Goal: Information Seeking & Learning: Understand process/instructions

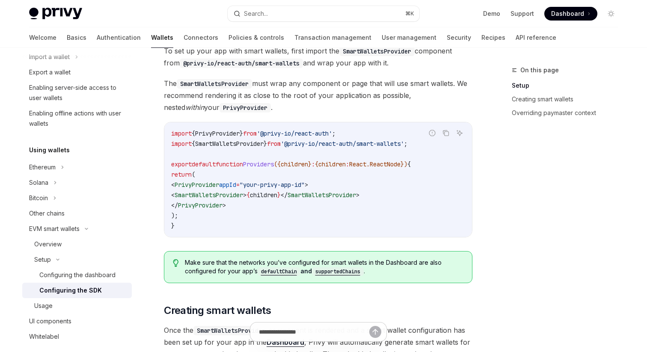
scroll to position [251, 0]
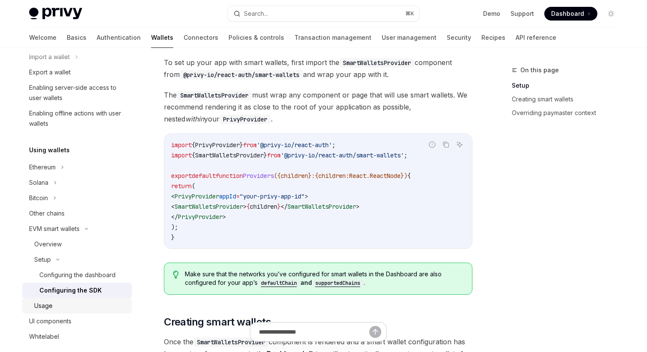
click at [36, 303] on div "Usage" at bounding box center [43, 306] width 18 height 10
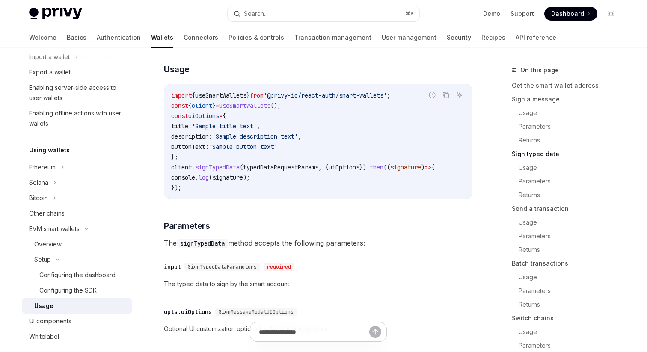
scroll to position [872, 0]
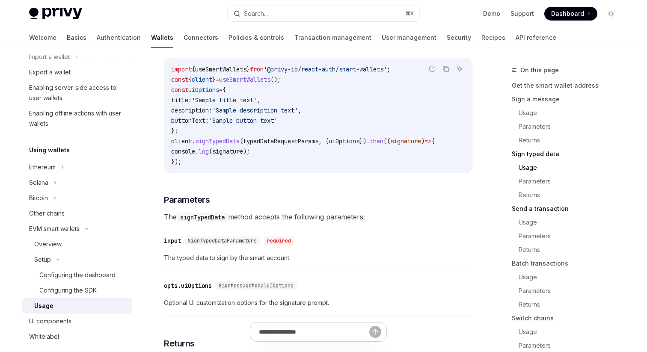
click at [535, 209] on link "Send a transaction" at bounding box center [567, 209] width 113 height 14
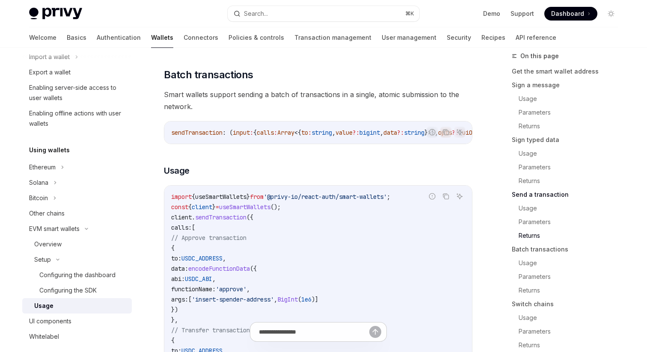
scroll to position [1845, 0]
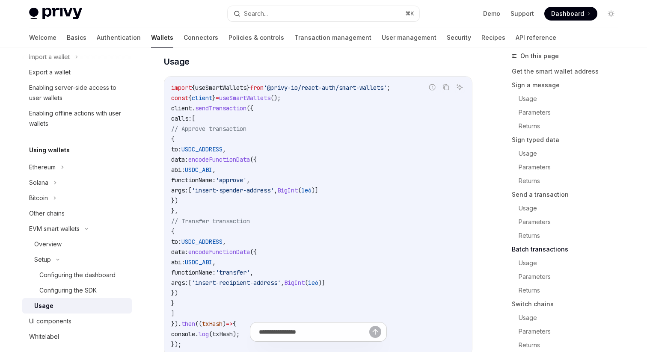
click at [241, 92] on span "useSmartWallets" at bounding box center [220, 88] width 51 height 8
click at [78, 272] on div "Configuring the dashboard" at bounding box center [77, 275] width 76 height 10
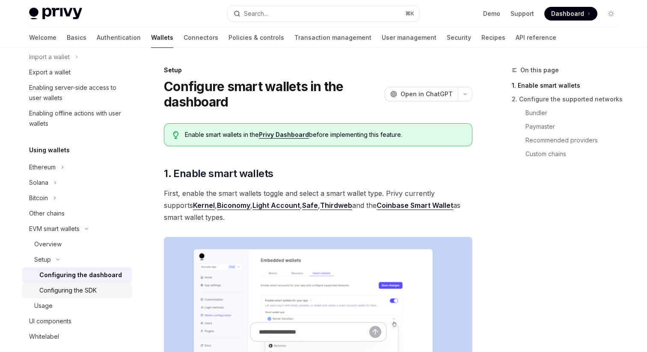
click at [79, 287] on div "Configuring the SDK" at bounding box center [67, 290] width 57 height 10
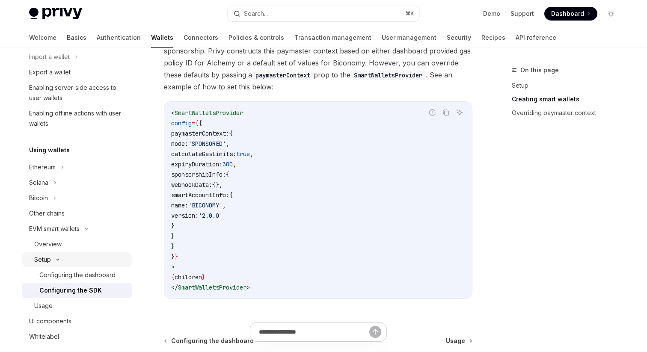
scroll to position [683, 0]
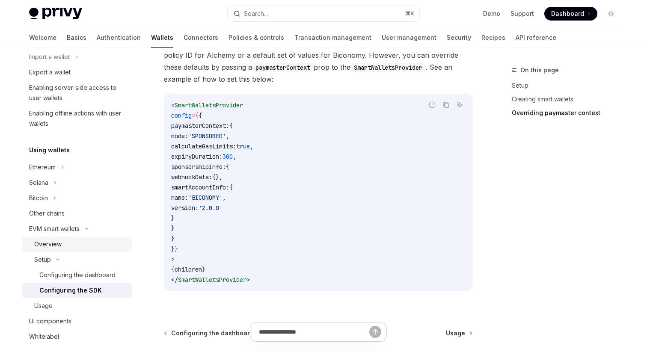
click at [88, 242] on div "Overview" at bounding box center [80, 244] width 92 height 10
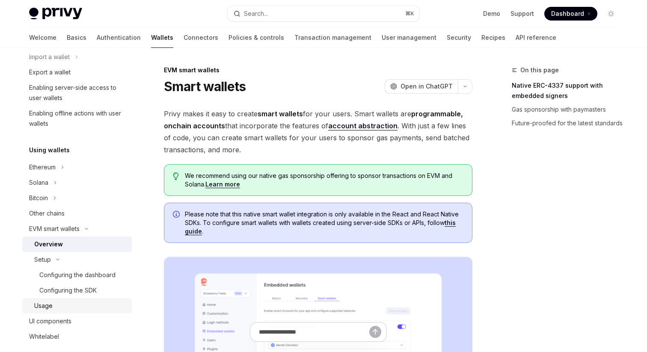
click at [81, 302] on div "Usage" at bounding box center [80, 306] width 92 height 10
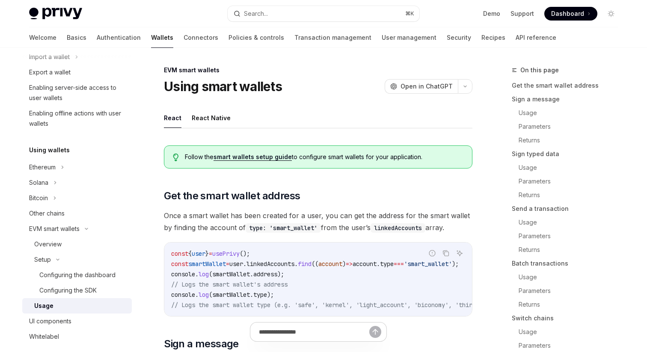
type textarea "*"
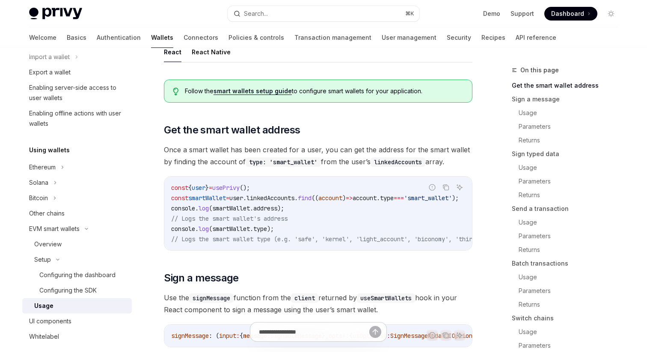
scroll to position [67, 0]
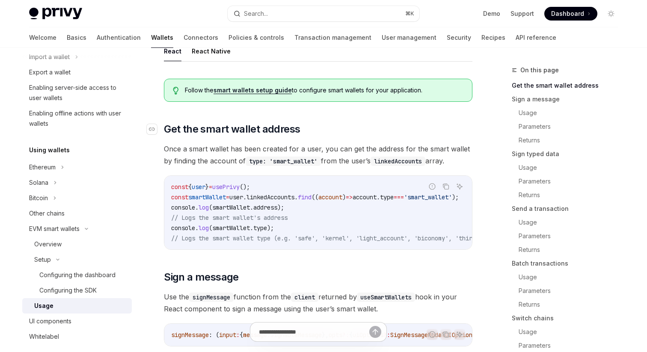
click at [280, 129] on span "Get the smart wallet address" at bounding box center [232, 129] width 136 height 14
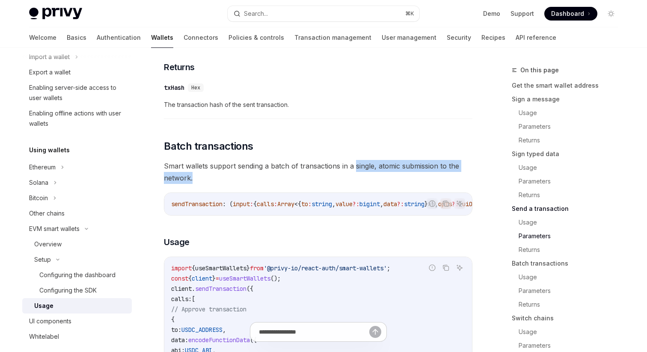
drag, startPoint x: 354, startPoint y: 192, endPoint x: 354, endPoint y: 184, distance: 8.1
click at [354, 184] on span "Smart wallets support sending a batch of transactions in a single, atomic submi…" at bounding box center [318, 172] width 308 height 24
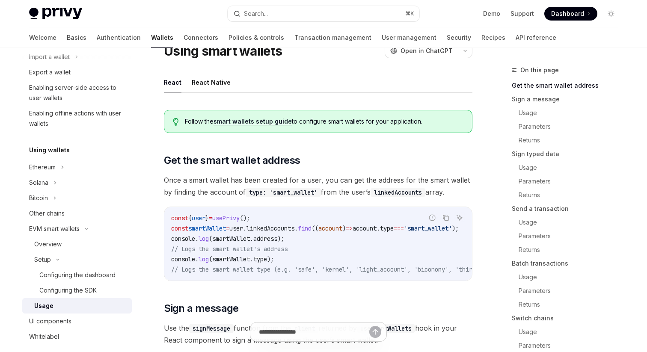
scroll to position [30, 0]
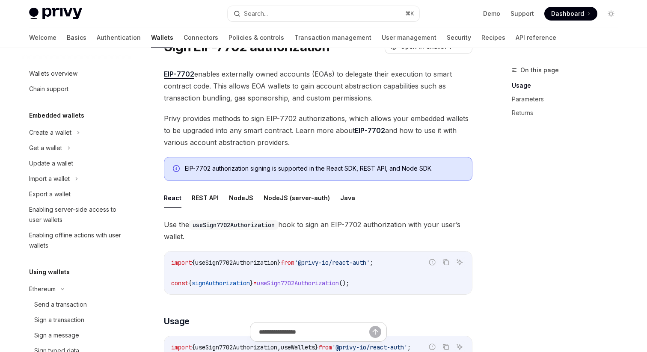
scroll to position [479, 0]
